Goal: Information Seeking & Learning: Learn about a topic

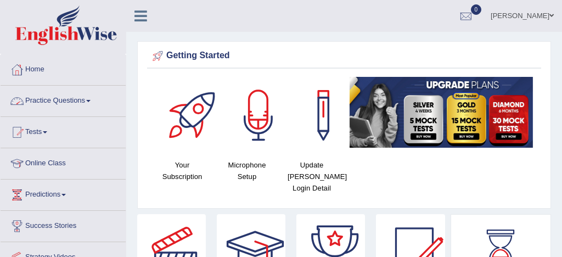
click at [69, 101] on link "Practice Questions" at bounding box center [63, 99] width 125 height 27
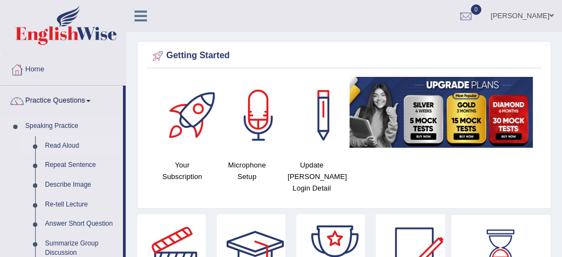
click at [71, 145] on link "Read Aloud" at bounding box center [81, 146] width 83 height 20
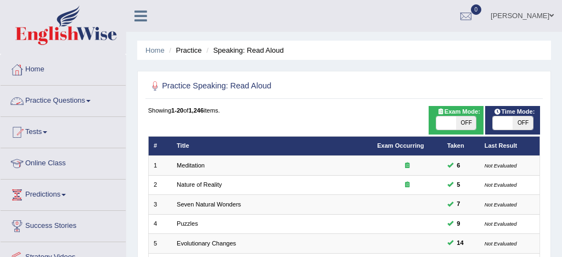
click at [65, 100] on link "Practice Questions" at bounding box center [63, 99] width 125 height 27
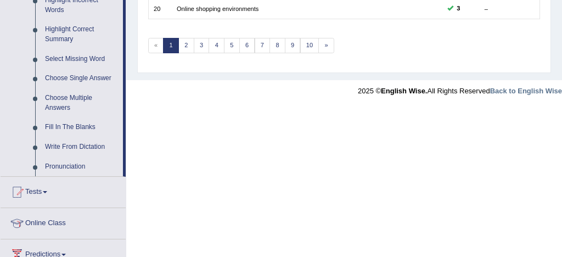
scroll to position [527, 0]
click at [100, 156] on link "Write From Dictation" at bounding box center [81, 147] width 83 height 20
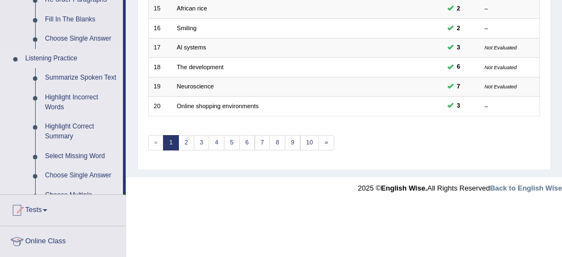
scroll to position [592, 0]
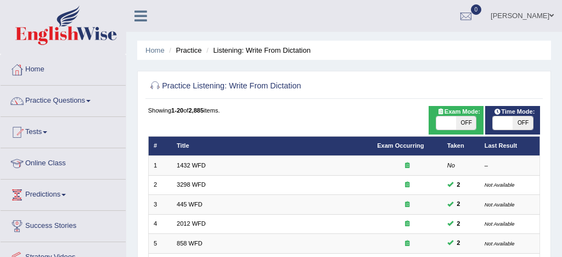
click at [447, 122] on span at bounding box center [446, 122] width 20 height 13
checkbox input "true"
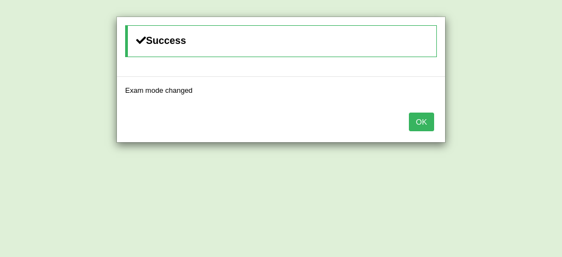
click at [417, 123] on button "OK" at bounding box center [421, 121] width 25 height 19
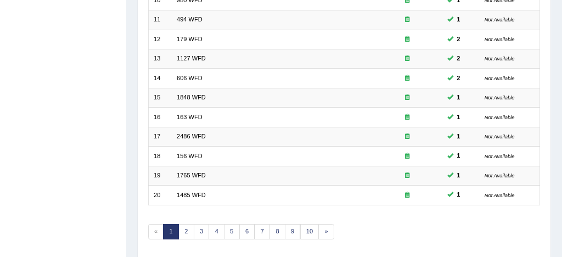
scroll to position [375, 0]
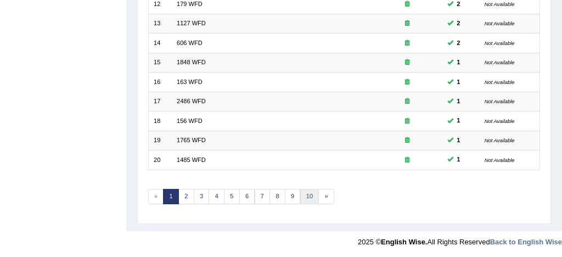
click at [306, 195] on link "10" at bounding box center [309, 196] width 19 height 15
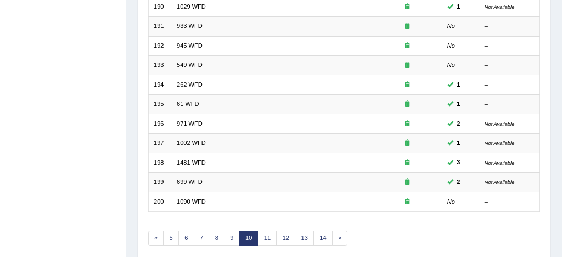
scroll to position [375, 0]
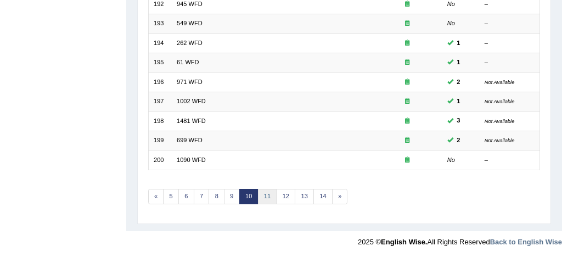
click at [269, 193] on link "11" at bounding box center [267, 196] width 19 height 15
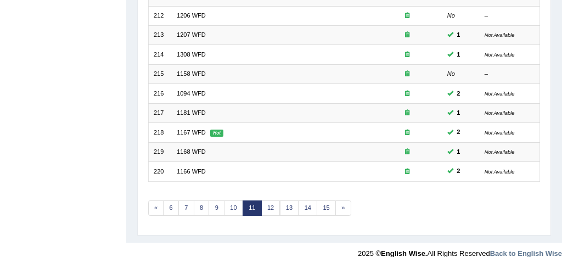
scroll to position [365, 0]
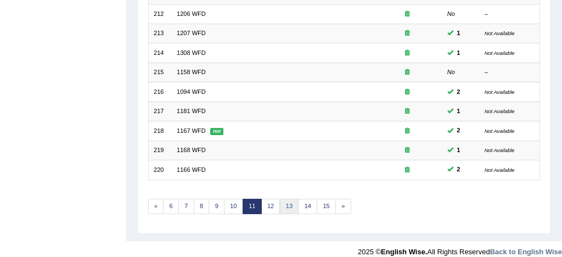
click at [288, 206] on link "13" at bounding box center [289, 206] width 19 height 15
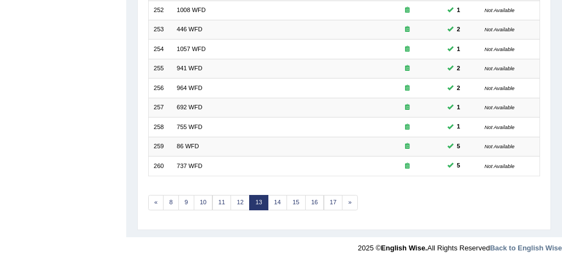
scroll to position [375, 0]
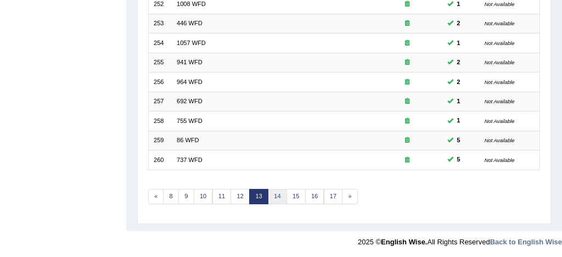
click at [277, 195] on link "14" at bounding box center [277, 196] width 19 height 15
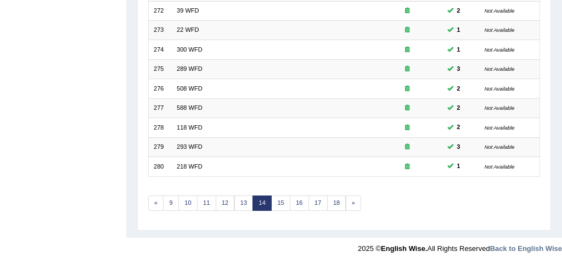
scroll to position [375, 0]
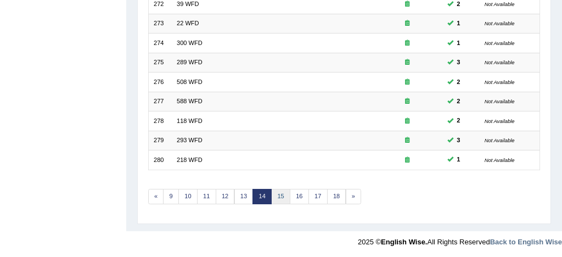
click at [282, 194] on link "15" at bounding box center [280, 196] width 19 height 15
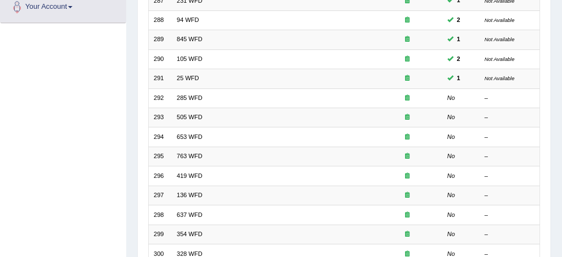
scroll to position [285, 0]
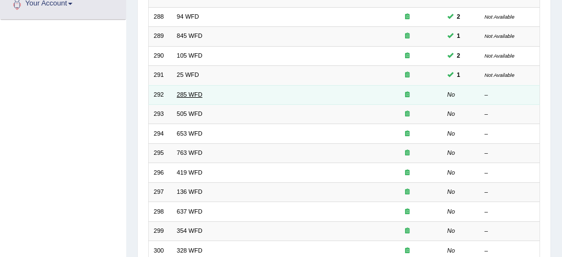
click at [198, 93] on link "285 WFD" at bounding box center [190, 94] width 26 height 7
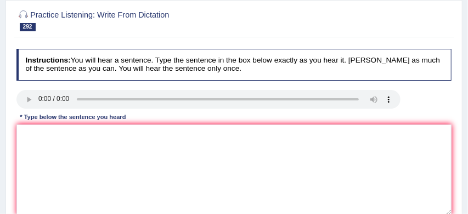
scroll to position [98, 0]
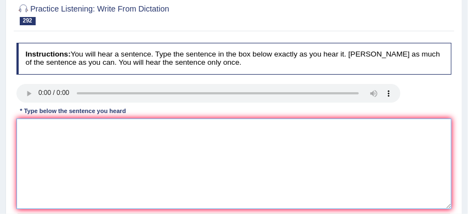
click at [29, 127] on textarea at bounding box center [234, 164] width 436 height 91
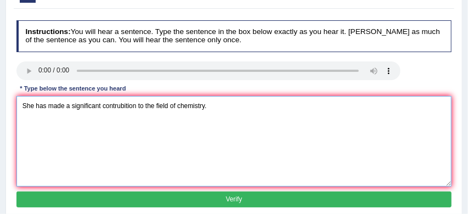
scroll to position [130, 0]
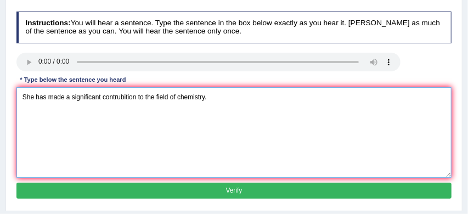
type textarea "She has made a significant contrubition to the field of chemistry."
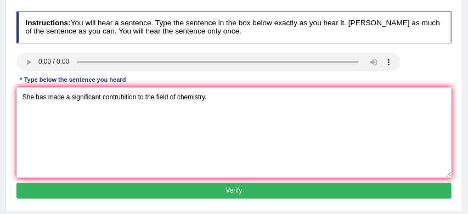
click at [179, 192] on button "Verify" at bounding box center [234, 191] width 436 height 16
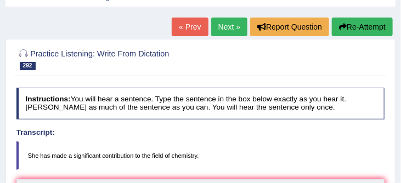
scroll to position [52, 0]
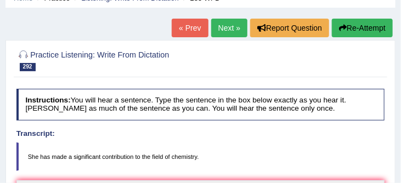
click at [222, 25] on link "Next »" at bounding box center [229, 28] width 36 height 19
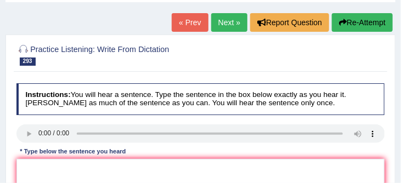
scroll to position [65, 0]
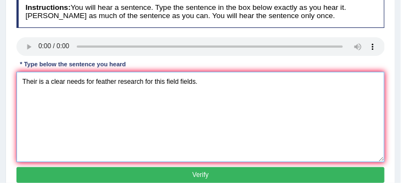
scroll to position [145, 0]
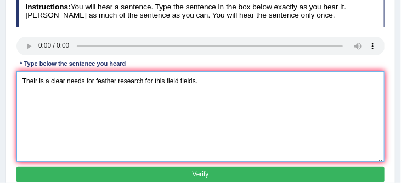
type textarea "Their is a clear needs for feather research for this field fields."
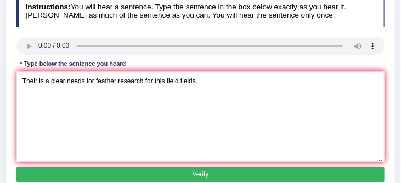
click at [148, 178] on button "Verify" at bounding box center [200, 175] width 369 height 16
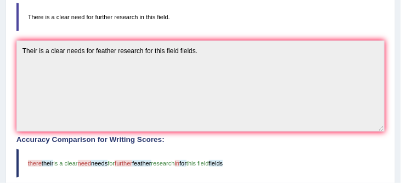
scroll to position [192, 0]
